Goal: Task Accomplishment & Management: Complete application form

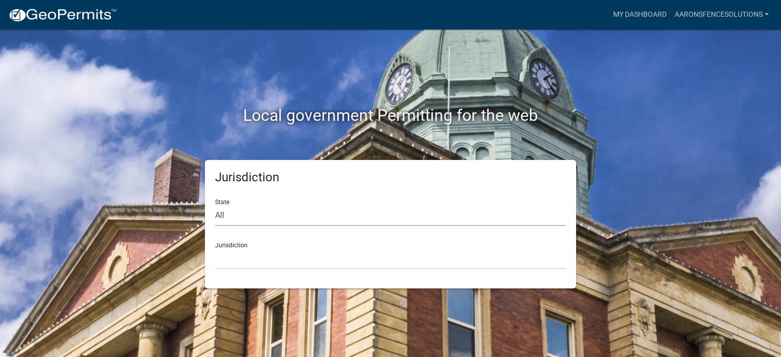
click at [241, 218] on select "All [US_STATE] [US_STATE] [US_STATE] [US_STATE] [US_STATE] [US_STATE] [US_STATE…" at bounding box center [390, 215] width 351 height 21
select select "[US_STATE]"
click at [215, 205] on select "All [US_STATE] [US_STATE] [US_STATE] [US_STATE] [US_STATE] [US_STATE] [US_STATE…" at bounding box center [390, 215] width 351 height 21
click at [254, 265] on select "City of [GEOGRAPHIC_DATA], [US_STATE] City of [GEOGRAPHIC_DATA], [US_STATE] Cit…" at bounding box center [390, 259] width 351 height 21
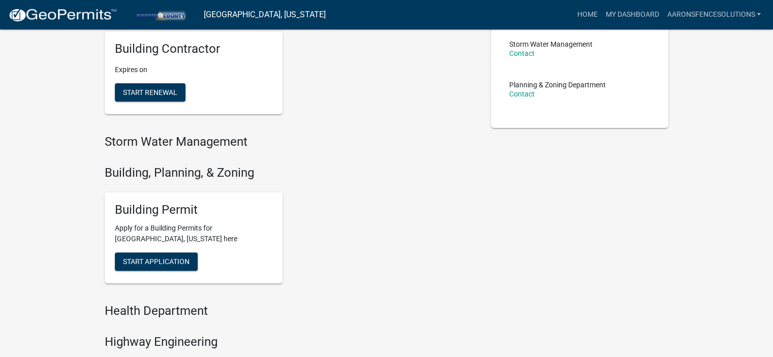
scroll to position [254, 0]
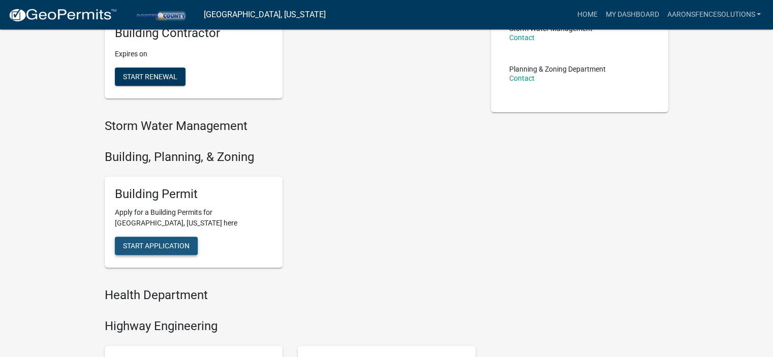
click at [193, 241] on button "Start Application" at bounding box center [156, 246] width 83 height 18
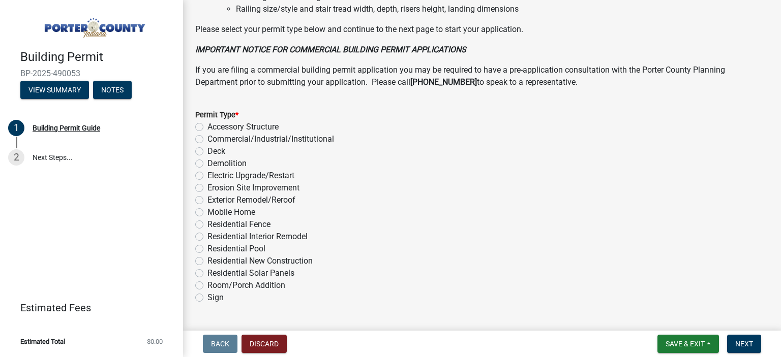
scroll to position [816, 0]
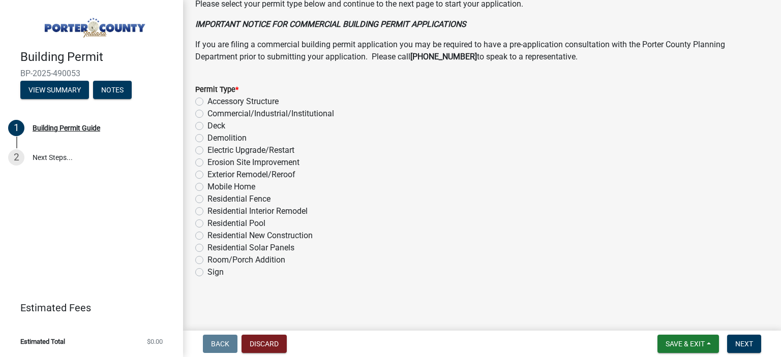
click at [207, 197] on label "Residential Fence" at bounding box center [238, 199] width 63 height 12
click at [207, 197] on input "Residential Fence" at bounding box center [210, 196] width 7 height 7
radio input "true"
click at [748, 346] on span "Next" at bounding box center [744, 344] width 18 height 8
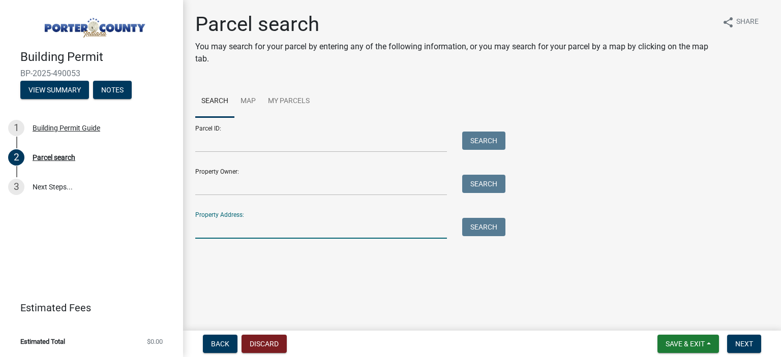
click at [281, 233] on input "Property Address:" at bounding box center [321, 228] width 252 height 21
click at [470, 225] on button "Search" at bounding box center [483, 227] width 43 height 18
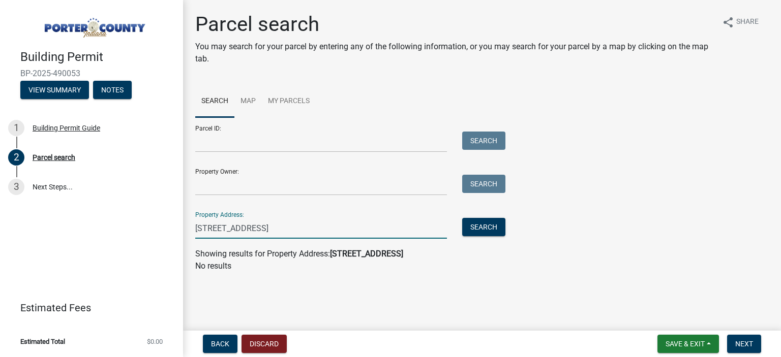
click at [322, 227] on input "[STREET_ADDRESS]" at bounding box center [321, 228] width 252 height 21
type input "[STREET_ADDRESS]"
click at [476, 227] on button "Search" at bounding box center [483, 227] width 43 height 18
drag, startPoint x: 333, startPoint y: 228, endPoint x: 150, endPoint y: 240, distance: 183.9
click at [150, 240] on div "Building Permit BP-2025-490053 View Summary Notes 1 Building Permit Guide 2 Par…" at bounding box center [390, 178] width 781 height 357
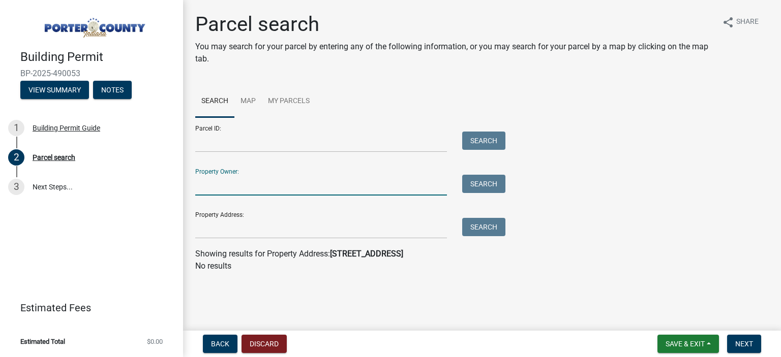
click at [254, 185] on input "Property Owner:" at bounding box center [321, 185] width 252 height 21
type input "[PERSON_NAME]"
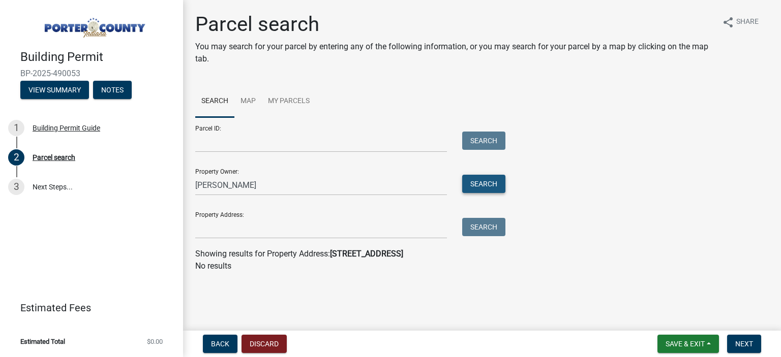
click at [491, 184] on button "Search" at bounding box center [483, 184] width 43 height 18
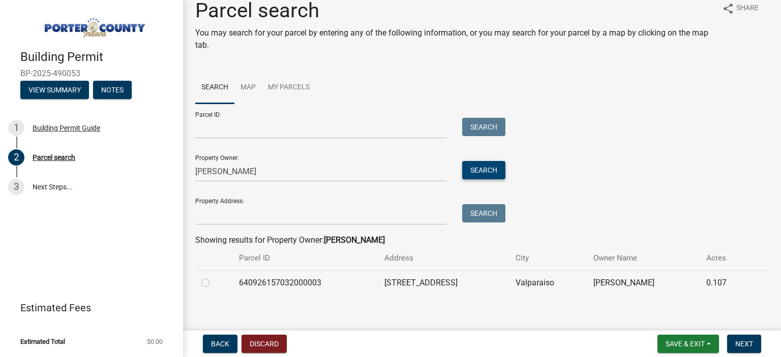
scroll to position [21, 0]
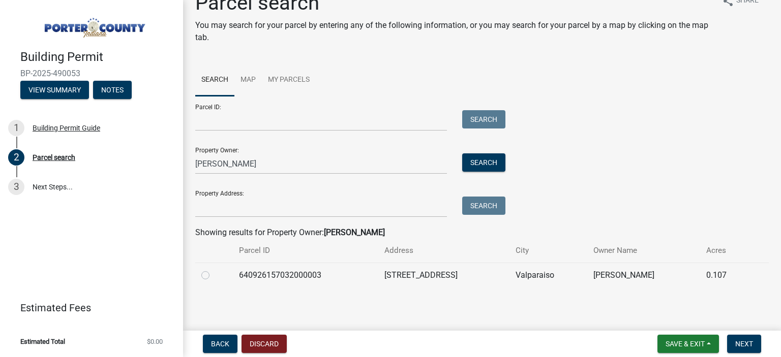
click at [214, 269] on label at bounding box center [214, 269] width 0 height 0
click at [214, 275] on input "radio" at bounding box center [217, 272] width 7 height 7
radio input "true"
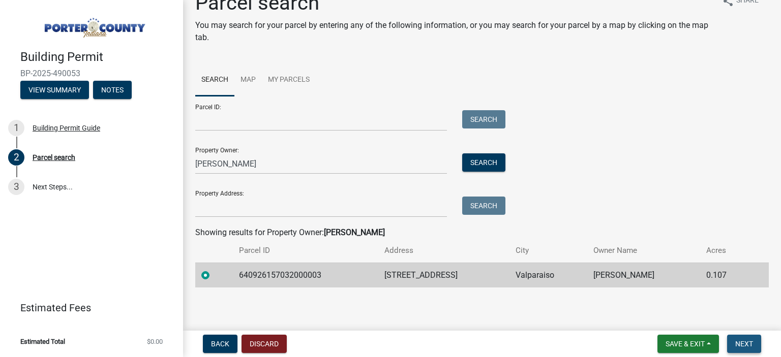
click at [732, 341] on button "Next" at bounding box center [744, 344] width 34 height 18
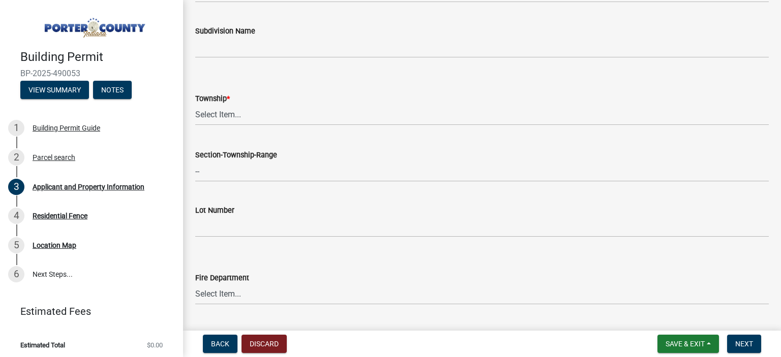
scroll to position [407, 0]
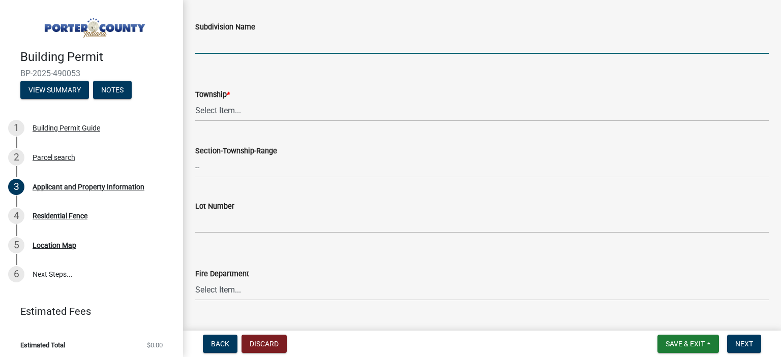
click at [265, 40] on input "Subdivision Name" at bounding box center [481, 43] width 573 height 21
type input "[GEOGRAPHIC_DATA]"
click at [251, 114] on select "Select Item... [PERSON_NAME][GEOGRAPHIC_DATA] [PERSON_NAME][GEOGRAPHIC_DATA] [G…" at bounding box center [481, 111] width 573 height 21
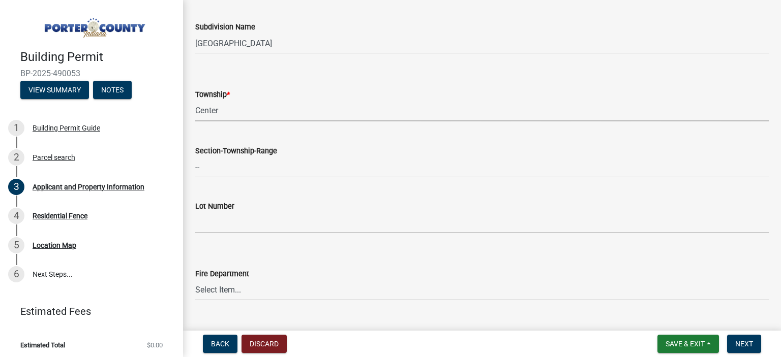
click at [195, 101] on select "Select Item... [PERSON_NAME][GEOGRAPHIC_DATA] [PERSON_NAME][GEOGRAPHIC_DATA] [G…" at bounding box center [481, 111] width 573 height 21
select select "6f5aa9ae-62ac-41bd-979a-9c71eae504cc"
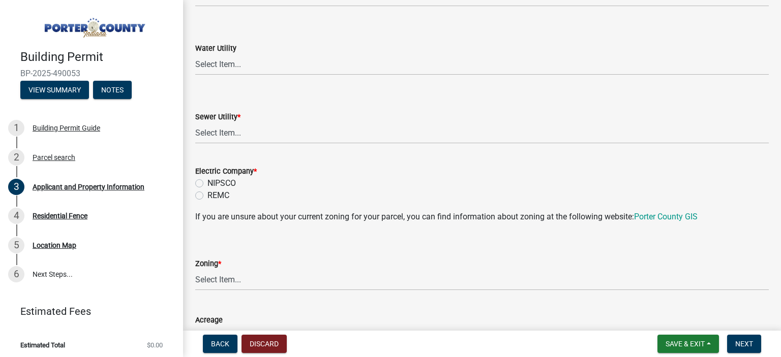
scroll to position [712, 0]
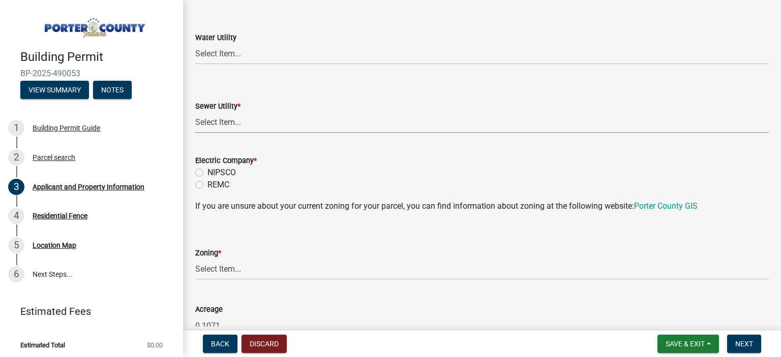
click at [245, 130] on select "Select Item... Aqua [US_STATE] Inc Damon Run Falling Waters Lake Eliza - LEACD …" at bounding box center [481, 122] width 573 height 21
click at [195, 112] on select "Select Item... Aqua [US_STATE] Inc Damon Run Falling Waters Lake Eliza - LEACD …" at bounding box center [481, 122] width 573 height 21
select select "c796f995-08fe-487b-a20e-70ab553361d3"
click at [207, 172] on label "NIPSCO" at bounding box center [221, 173] width 28 height 12
click at [207, 172] on input "NIPSCO" at bounding box center [210, 170] width 7 height 7
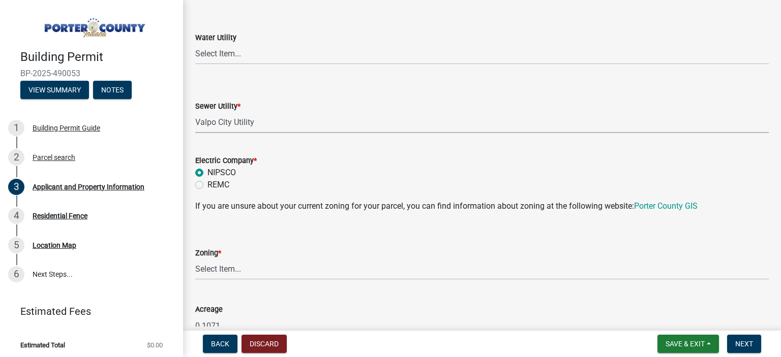
radio input "true"
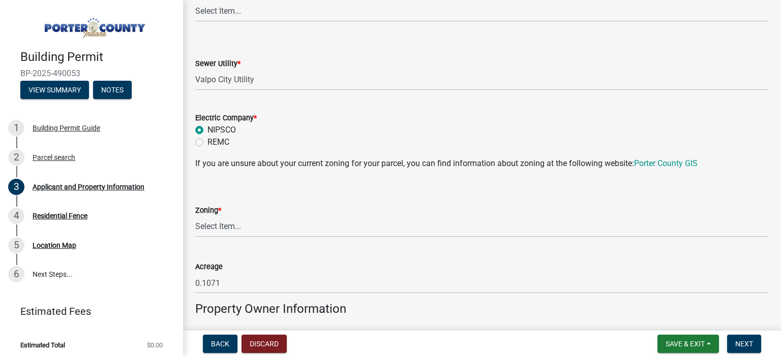
scroll to position [763, 0]
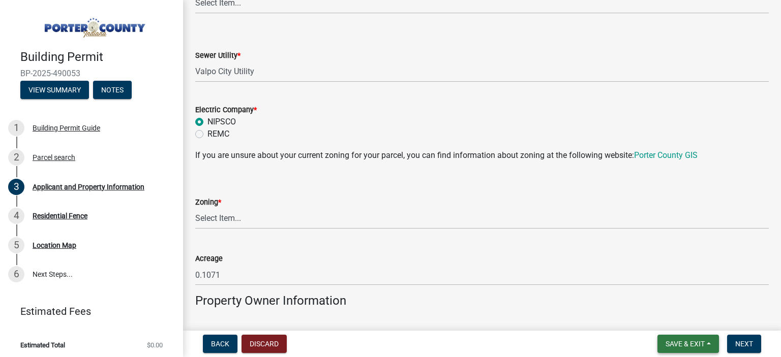
click at [688, 342] on span "Save & Exit" at bounding box center [684, 344] width 39 height 8
click at [664, 330] on button "Save & Exit" at bounding box center [677, 318] width 81 height 24
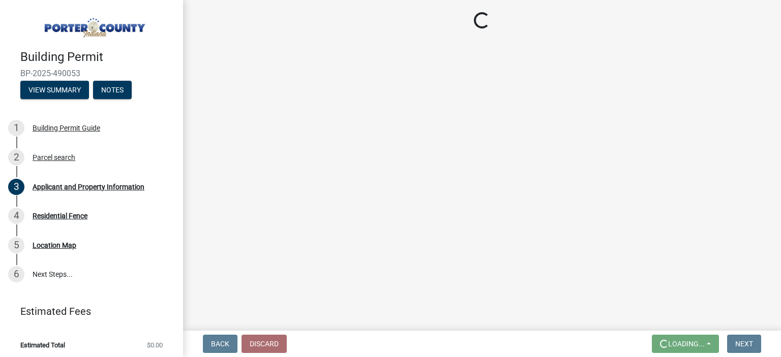
scroll to position [0, 0]
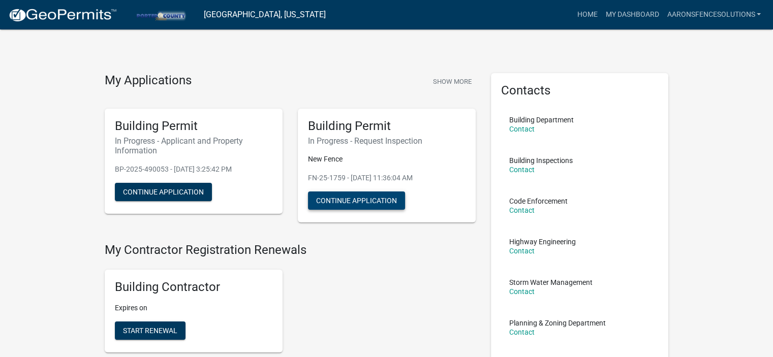
click at [340, 198] on button "Continue Application" at bounding box center [356, 201] width 97 height 18
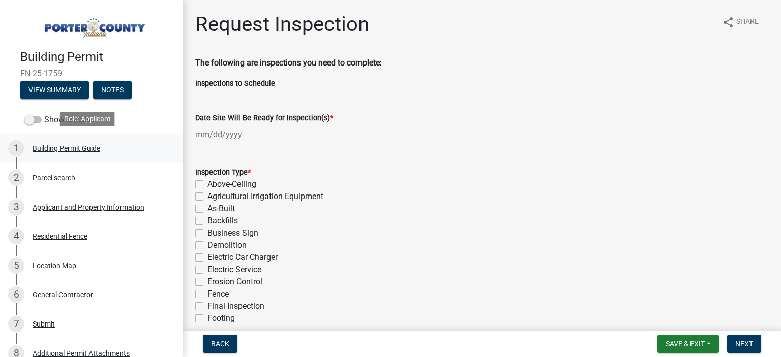
click at [75, 148] on div "Building Permit Guide" at bounding box center [67, 148] width 68 height 7
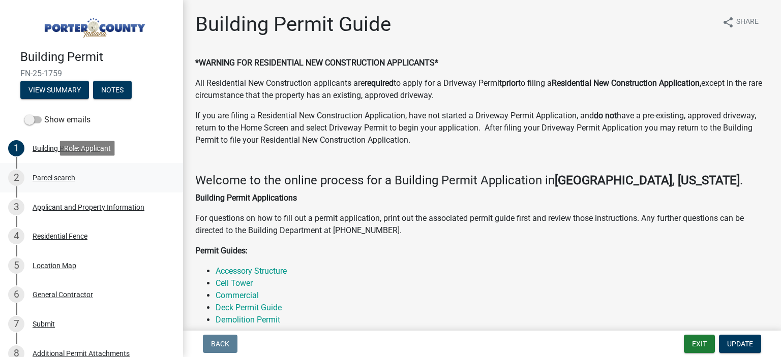
click at [34, 179] on div "Parcel search" at bounding box center [54, 177] width 43 height 7
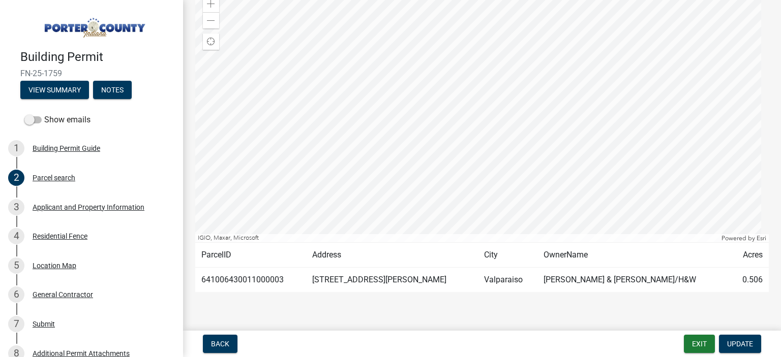
scroll to position [102, 0]
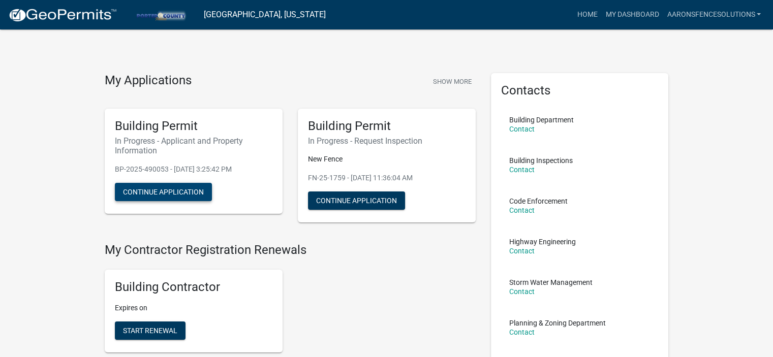
click at [189, 191] on button "Continue Application" at bounding box center [163, 192] width 97 height 18
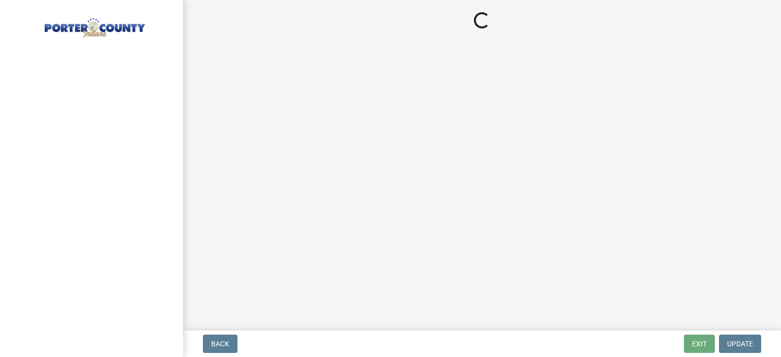
select select "6f5aa9ae-62ac-41bd-979a-9c71eae504cc"
select select "c796f995-08fe-487b-a20e-70ab553361d3"
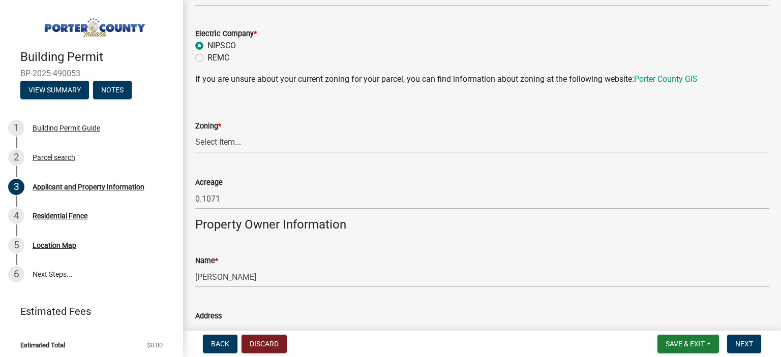
scroll to position [813, 0]
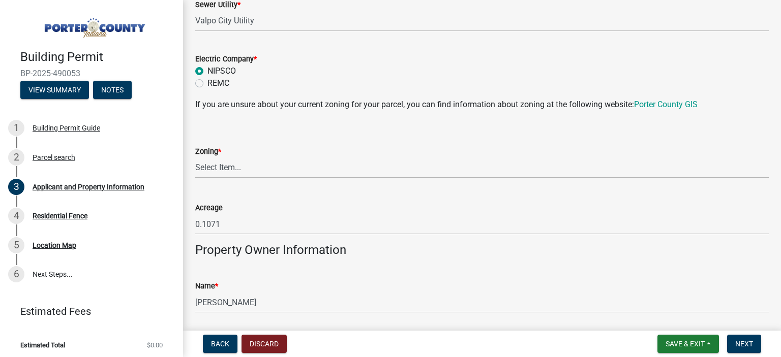
click at [248, 172] on select "Select Item... A1 A2 CH CM CN I1 I2 I3 IN MP OT P1 P2 PUD R1 R2 R3 R4 RL RR" at bounding box center [481, 168] width 573 height 21
click at [195, 158] on select "Select Item... A1 A2 CH CM CN I1 I2 I3 IN MP OT P1 P2 PUD R1 R2 R3 R4 RL RR" at bounding box center [481, 168] width 573 height 21
select select "e2d1b1d7-ccc9-456b-9e96-e16306515997"
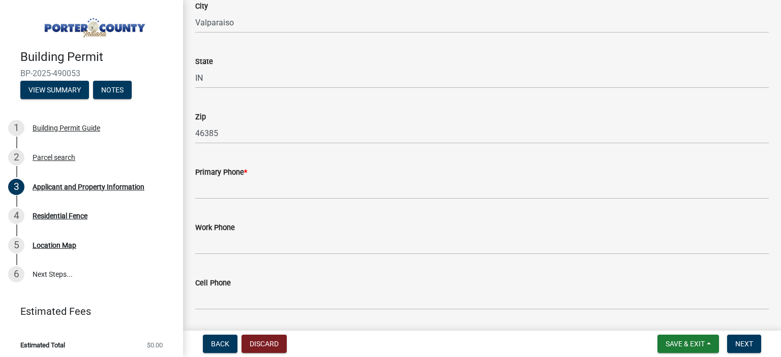
scroll to position [1220, 0]
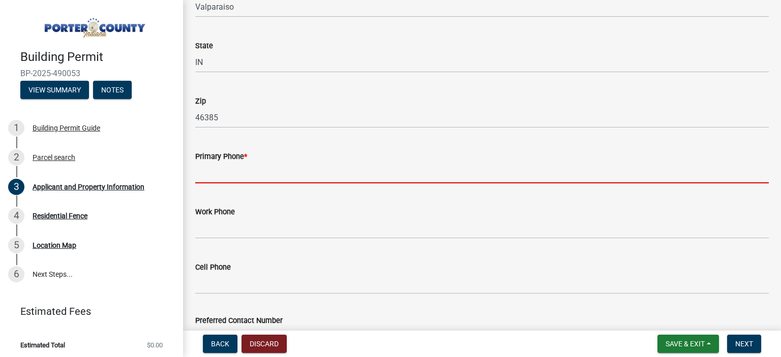
click at [272, 180] on input "Primary Phone *" at bounding box center [481, 173] width 573 height 21
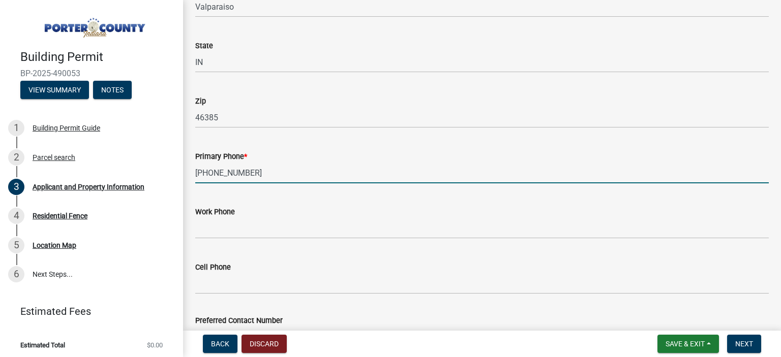
type input "[PHONE_NUMBER]"
click at [276, 195] on div "Work Phone" at bounding box center [481, 215] width 573 height 47
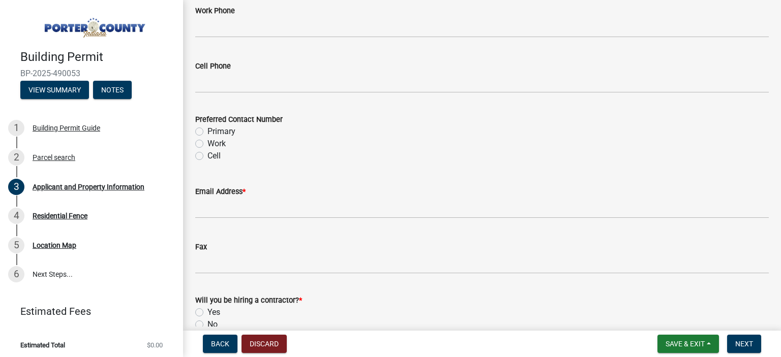
scroll to position [1423, 0]
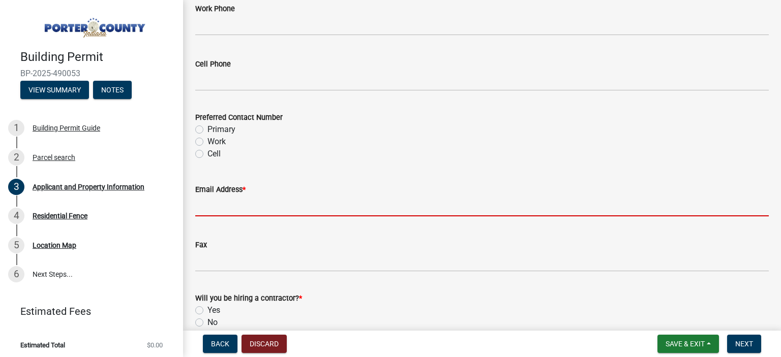
click at [255, 202] on input "Email Address *" at bounding box center [481, 206] width 573 height 21
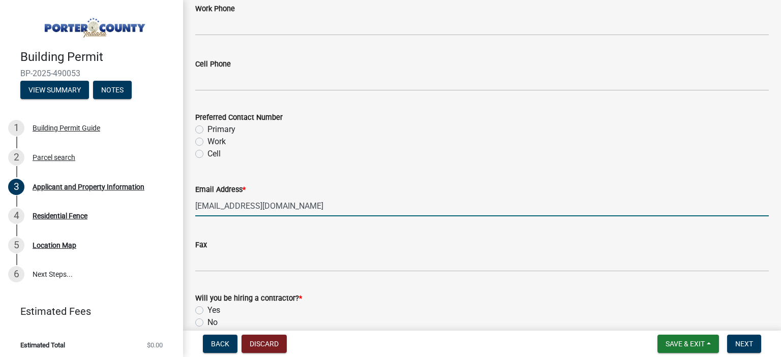
type input "[EMAIL_ADDRESS][DOMAIN_NAME]"
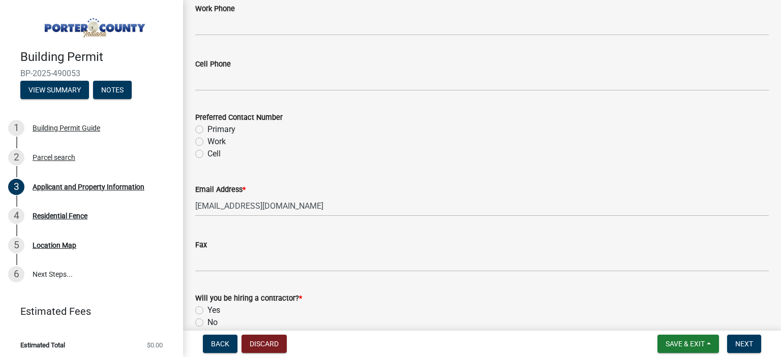
click at [266, 230] on div "Fax" at bounding box center [481, 248] width 573 height 47
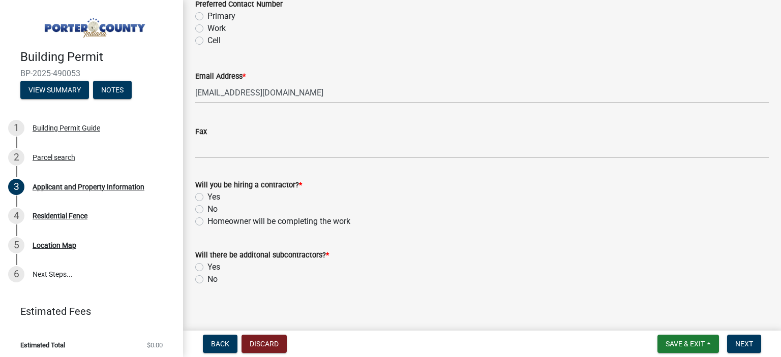
scroll to position [1544, 0]
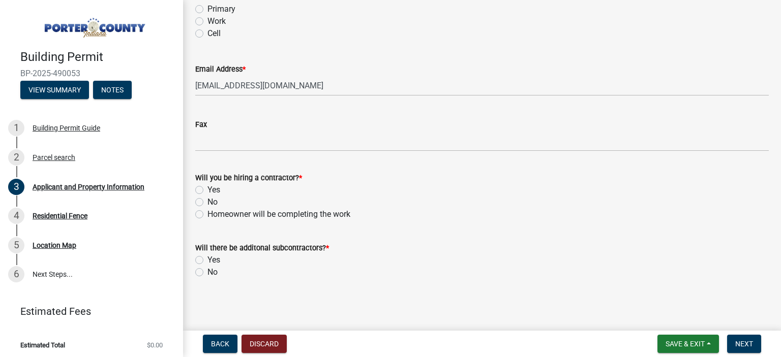
click at [207, 190] on label "Yes" at bounding box center [213, 190] width 13 height 12
click at [207, 190] on input "Yes" at bounding box center [210, 187] width 7 height 7
radio input "true"
click at [207, 271] on label "No" at bounding box center [212, 272] width 10 height 12
click at [207, 271] on input "No" at bounding box center [210, 269] width 7 height 7
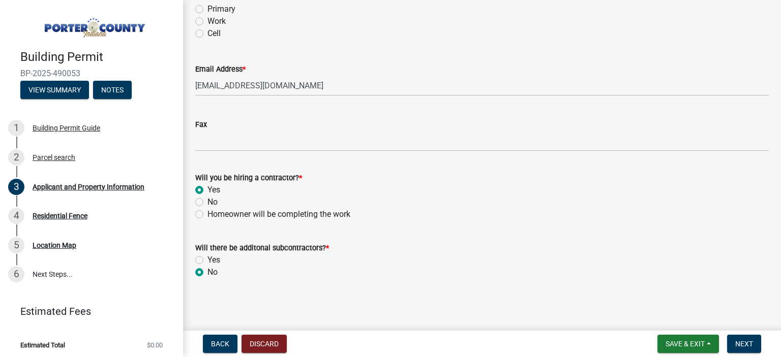
radio input "true"
click at [737, 346] on span "Next" at bounding box center [744, 344] width 18 height 8
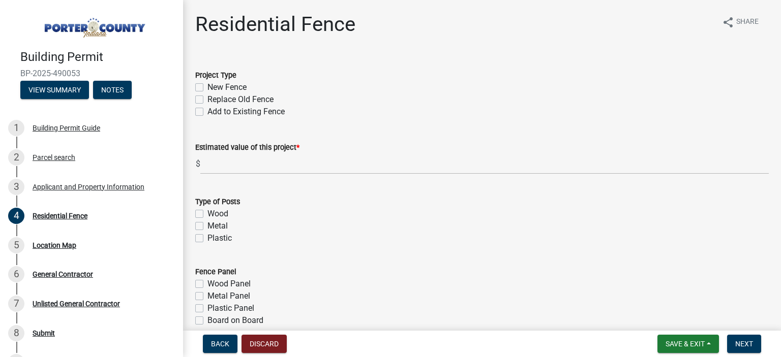
click at [207, 101] on label "Replace Old Fence" at bounding box center [240, 100] width 66 height 12
click at [207, 100] on input "Replace Old Fence" at bounding box center [210, 97] width 7 height 7
checkbox input "true"
checkbox input "false"
checkbox input "true"
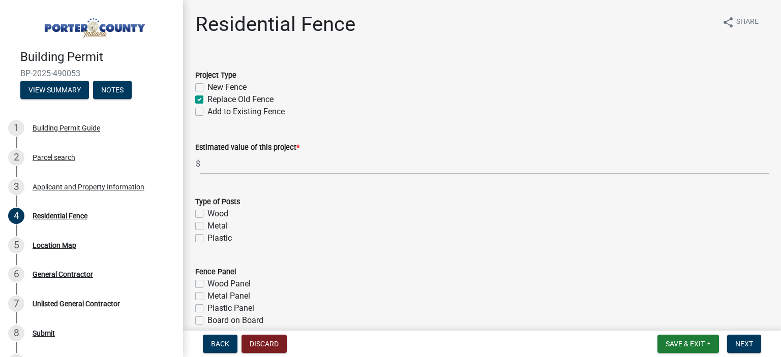
checkbox input "false"
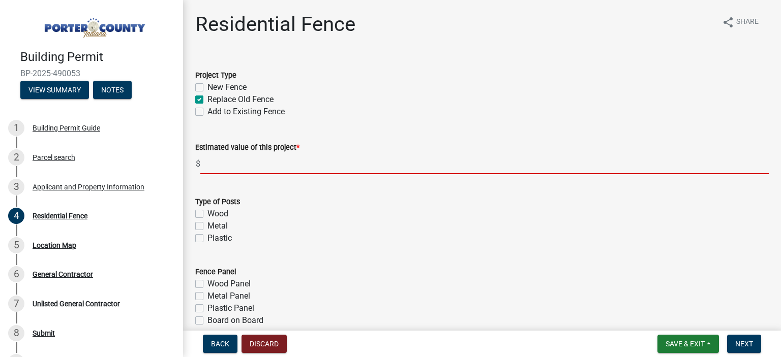
click at [222, 167] on input "text" at bounding box center [484, 164] width 568 height 21
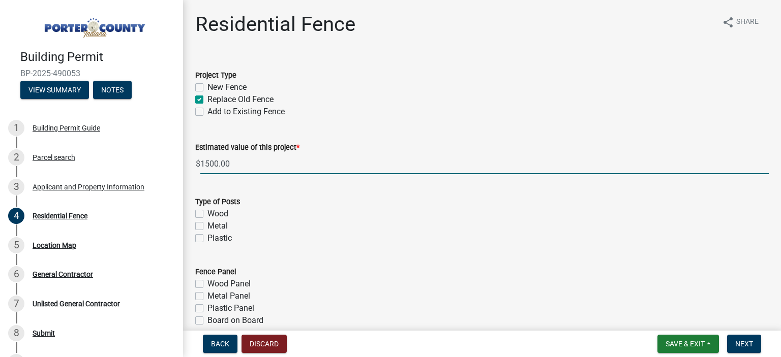
type input "1500"
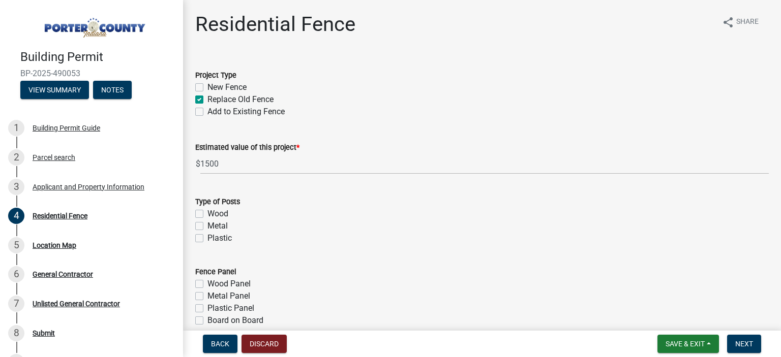
click at [322, 248] on wm-data-entity-input "Type of Posts Wood Metal Plastic" at bounding box center [481, 219] width 573 height 70
click at [207, 211] on label "Wood" at bounding box center [217, 214] width 21 height 12
click at [207, 211] on input "Wood" at bounding box center [210, 211] width 7 height 7
checkbox input "true"
checkbox input "false"
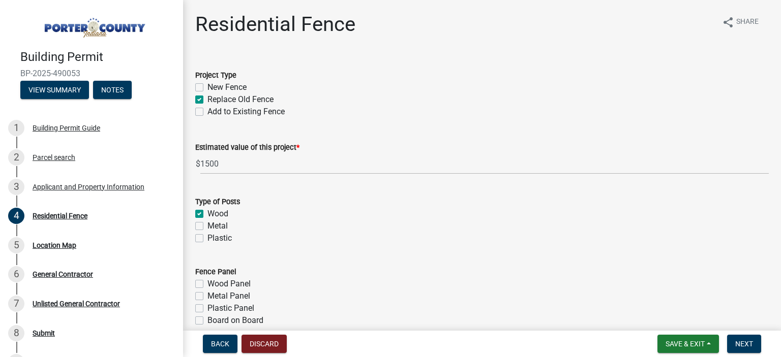
checkbox input "false"
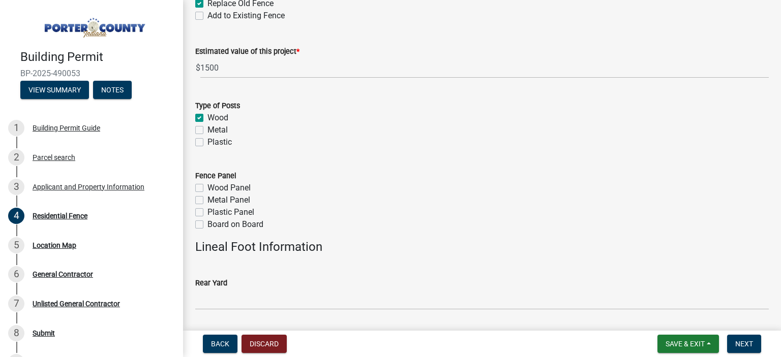
scroll to position [102, 0]
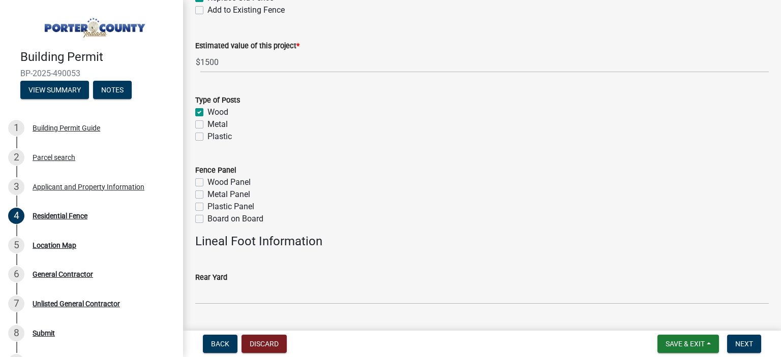
click at [207, 185] on label "Wood Panel" at bounding box center [228, 182] width 43 height 12
click at [207, 183] on input "Wood Panel" at bounding box center [210, 179] width 7 height 7
checkbox input "true"
checkbox input "false"
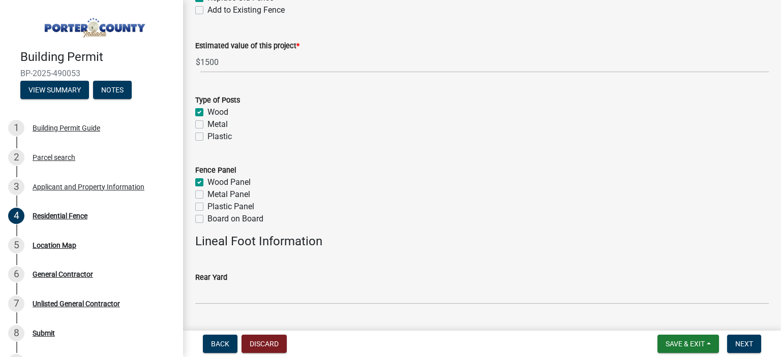
checkbox input "false"
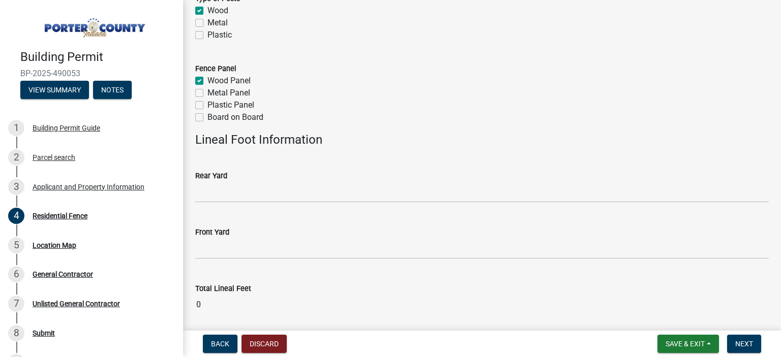
scroll to position [254, 0]
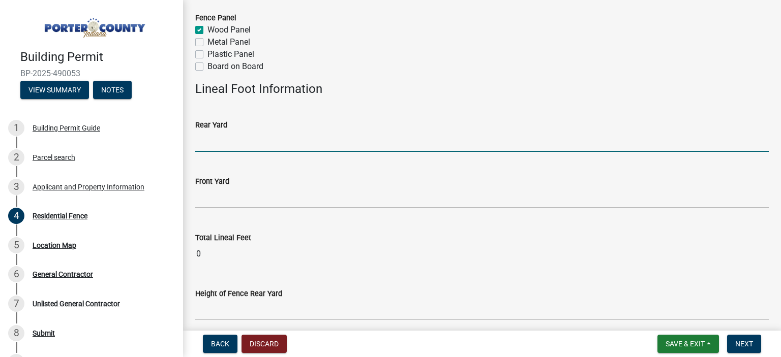
click at [265, 138] on input "text" at bounding box center [481, 141] width 573 height 21
type input "19"
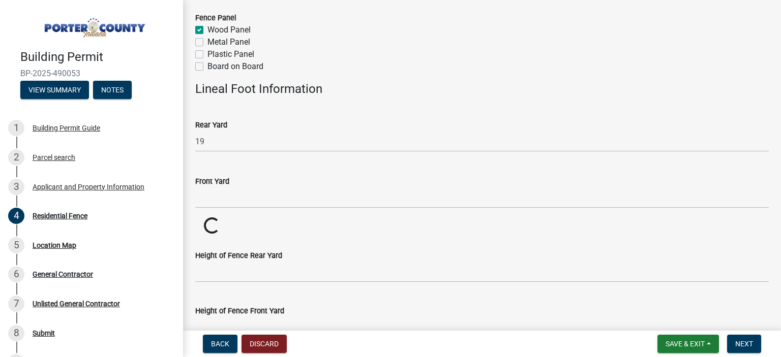
click at [276, 167] on div "Front Yard" at bounding box center [481, 184] width 573 height 47
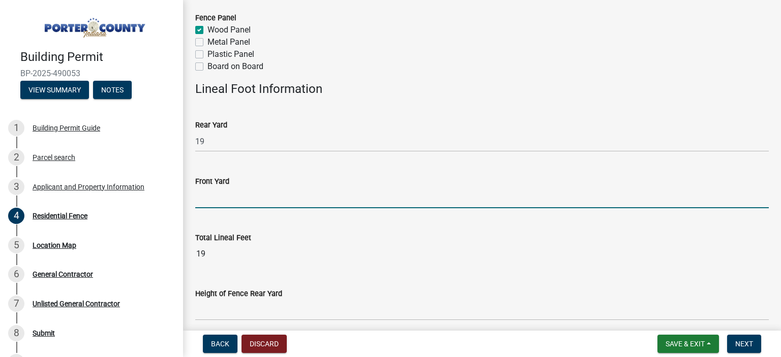
click at [269, 191] on input "text" at bounding box center [481, 198] width 573 height 21
type input "0"
click at [349, 236] on wm-data-entity-input-list "Project Type New Fence Replace Old Fence Add to Existing Fence Estimated value …" at bounding box center [481, 131] width 573 height 656
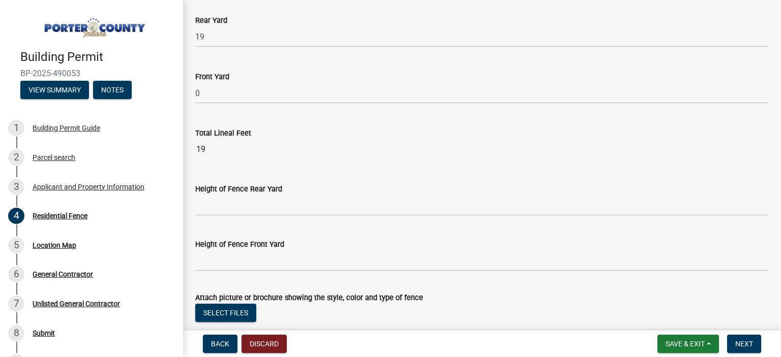
scroll to position [407, 0]
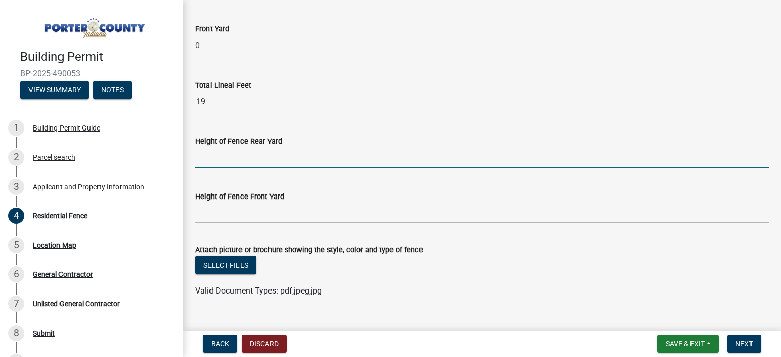
click at [250, 160] on input "Height of Fence Rear Yard" at bounding box center [481, 157] width 573 height 21
type input "4'"
click at [261, 173] on wm-data-entity-input "Height of Fence Rear Yard 4'" at bounding box center [481, 148] width 573 height 55
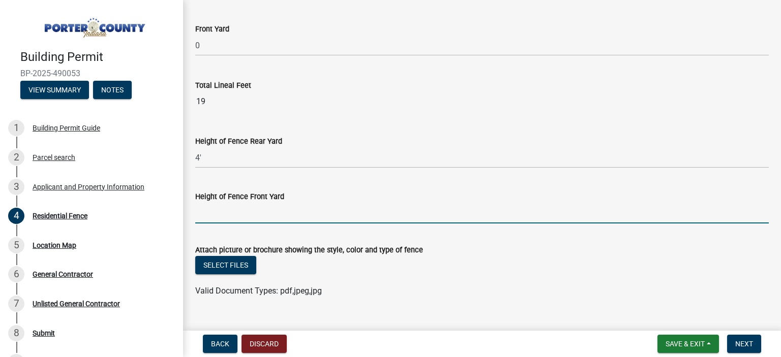
click at [240, 221] on input "Height of Fence Front Yard" at bounding box center [481, 213] width 573 height 21
type input "0"
click at [513, 240] on form "Attach picture or brochure showing the style, color and type of fence Select fi…" at bounding box center [481, 265] width 573 height 66
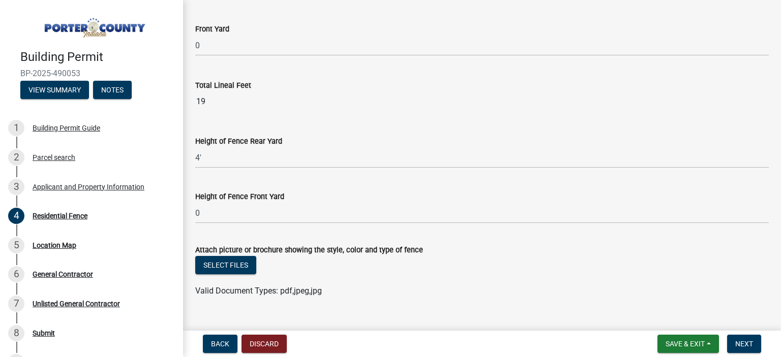
scroll to position [426, 0]
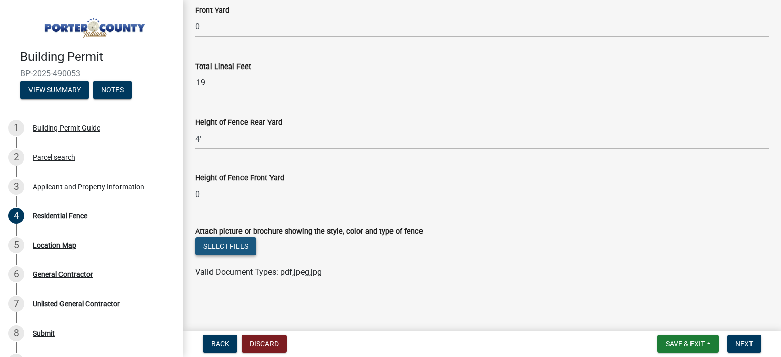
click at [230, 247] on button "Select files" at bounding box center [225, 246] width 61 height 18
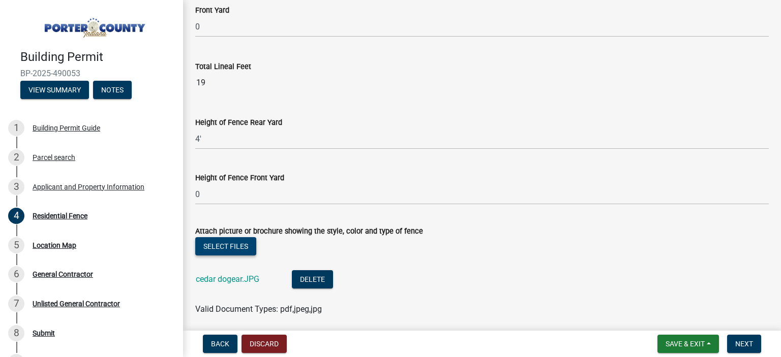
scroll to position [463, 0]
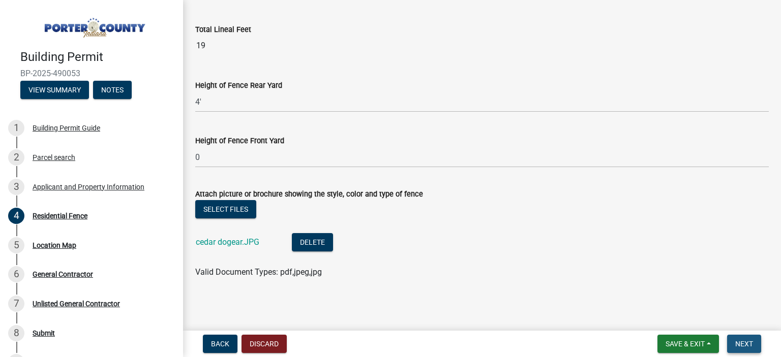
click at [733, 338] on button "Next" at bounding box center [744, 344] width 34 height 18
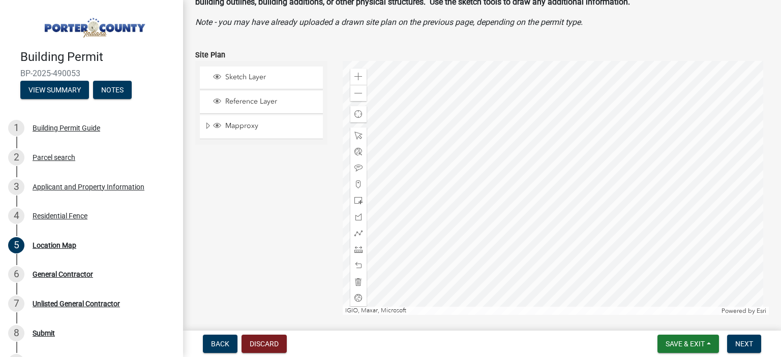
scroll to position [185, 0]
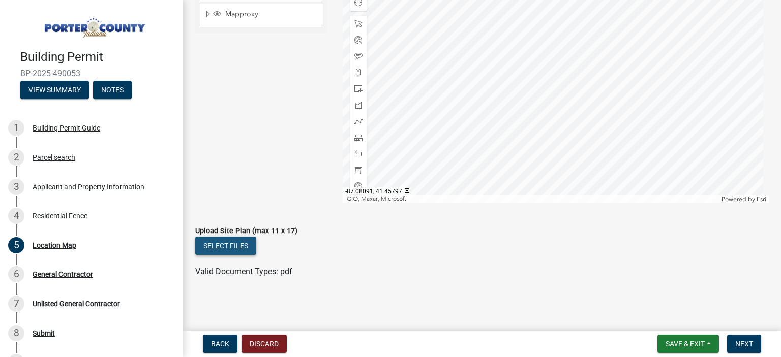
click at [227, 246] on button "Select files" at bounding box center [225, 246] width 61 height 18
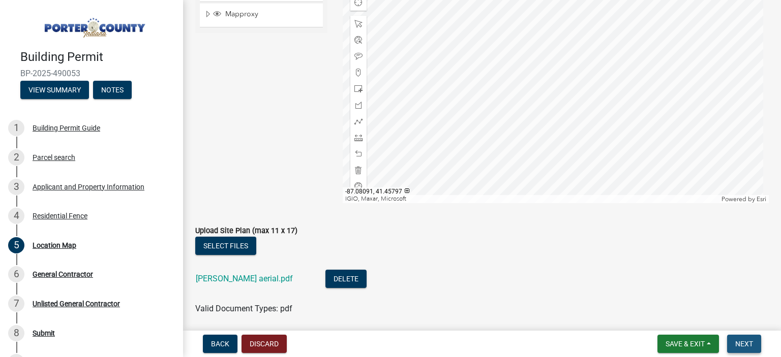
click at [741, 337] on button "Next" at bounding box center [744, 344] width 34 height 18
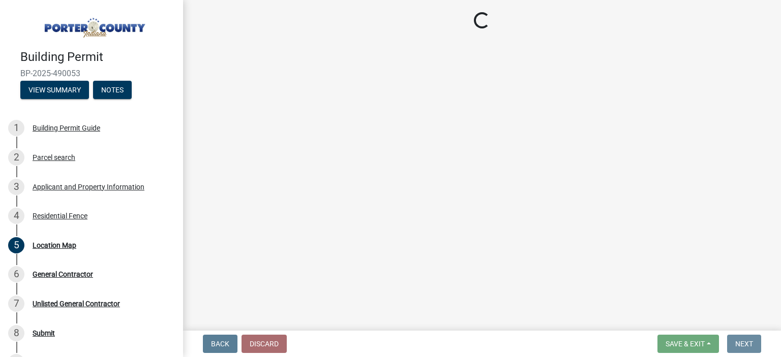
scroll to position [0, 0]
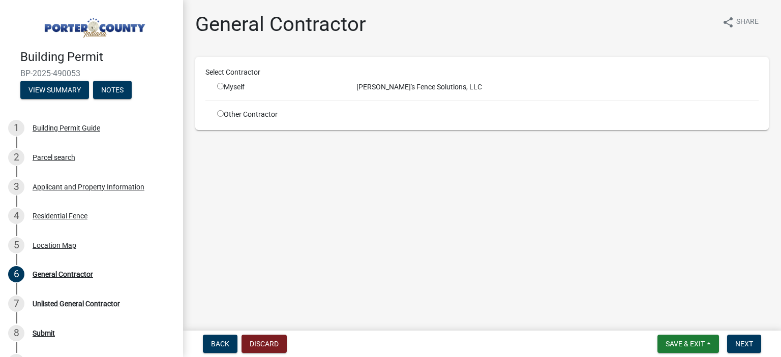
click at [218, 83] on input "radio" at bounding box center [220, 86] width 7 height 7
radio input "true"
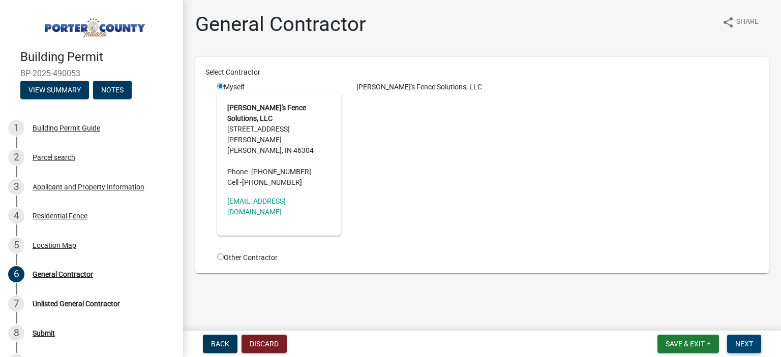
click at [740, 343] on span "Next" at bounding box center [744, 344] width 18 height 8
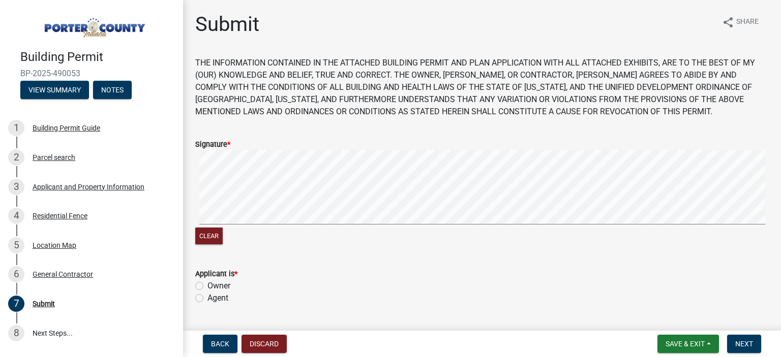
click at [207, 287] on label "Owner" at bounding box center [218, 286] width 23 height 12
click at [207, 287] on input "Owner" at bounding box center [210, 283] width 7 height 7
radio input "true"
click at [225, 166] on div "Signature * Clear" at bounding box center [482, 186] width 589 height 120
click at [315, 227] on div "Clear" at bounding box center [481, 198] width 573 height 96
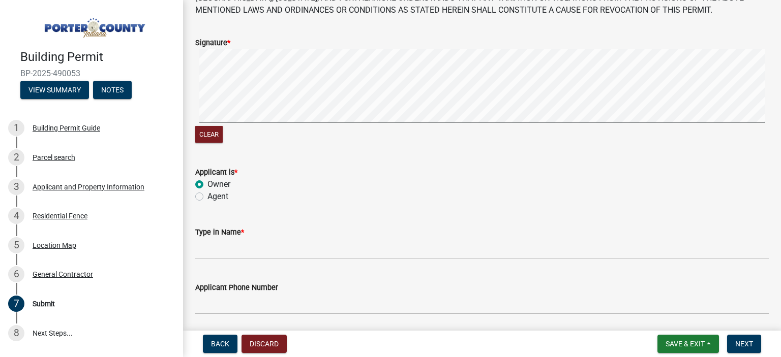
scroll to position [153, 0]
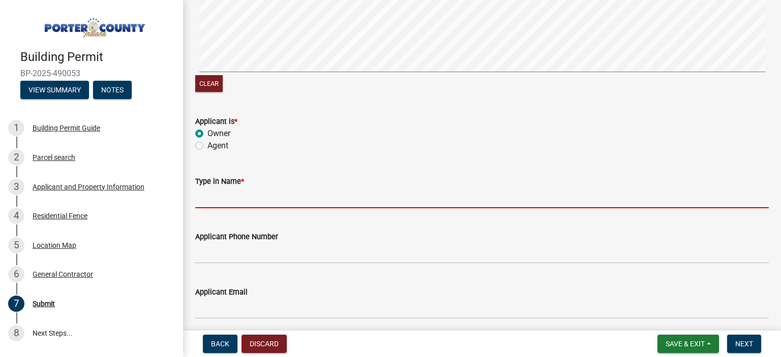
click at [268, 198] on input "Type in Name *" at bounding box center [481, 198] width 573 height 21
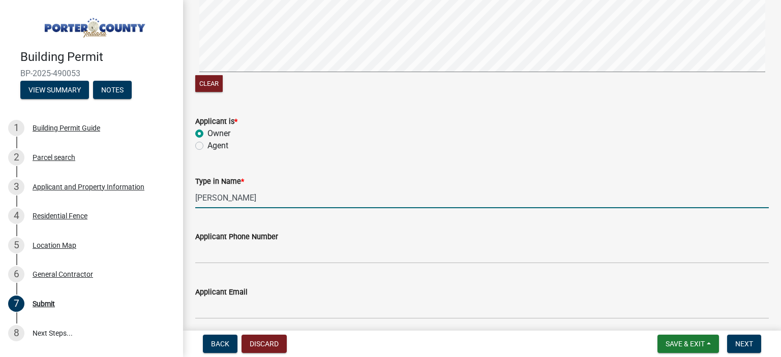
type input "[PERSON_NAME]"
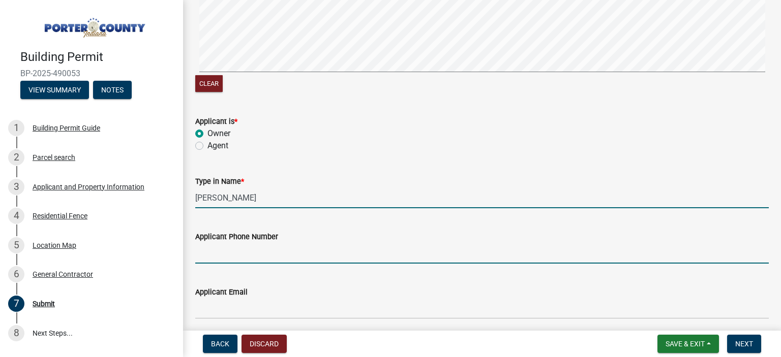
click at [225, 255] on input "Applicant Phone Number" at bounding box center [481, 253] width 573 height 21
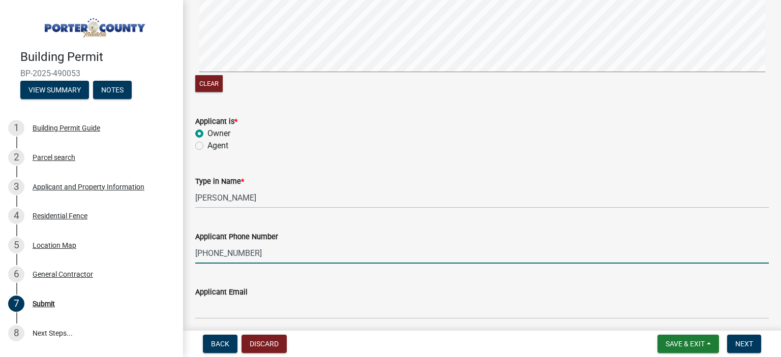
type input "[PHONE_NUMBER]"
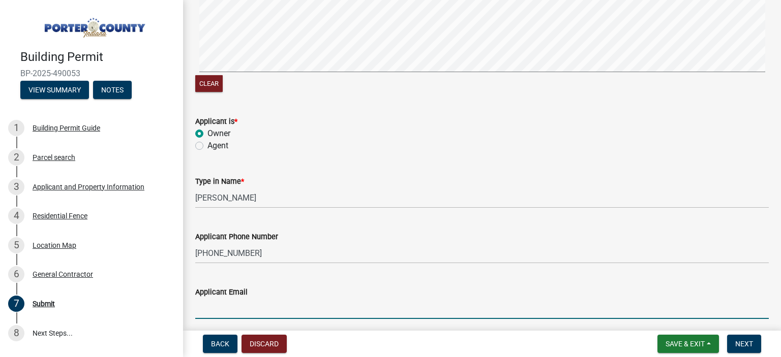
click at [215, 309] on input "Applicant Email" at bounding box center [481, 308] width 573 height 21
type input "[EMAIL_ADDRESS][DOMAIN_NAME]"
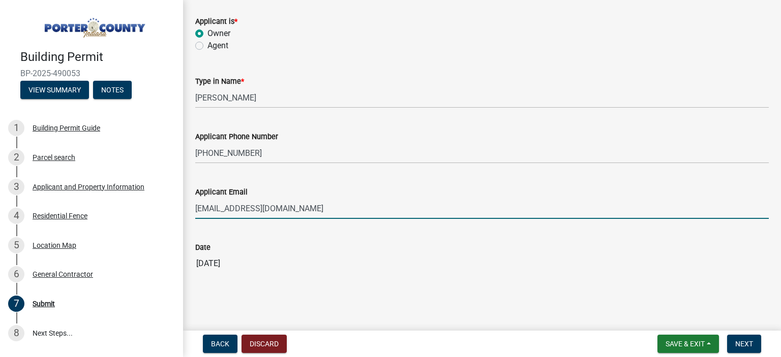
scroll to position [255, 0]
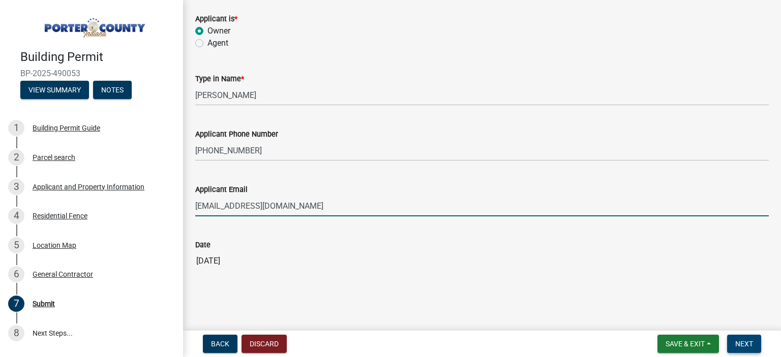
click at [739, 341] on span "Next" at bounding box center [744, 344] width 18 height 8
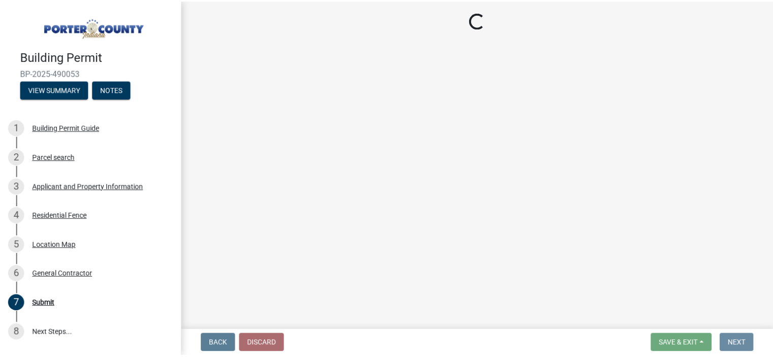
scroll to position [0, 0]
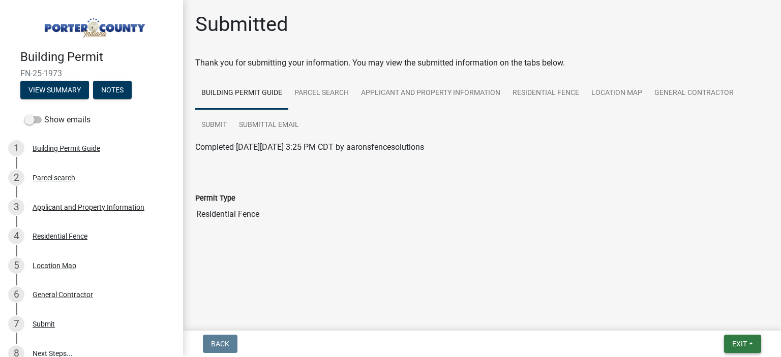
click at [741, 347] on span "Exit" at bounding box center [739, 344] width 15 height 8
click at [725, 324] on button "Save & Exit" at bounding box center [720, 318] width 81 height 24
